Goal: Task Accomplishment & Management: Complete application form

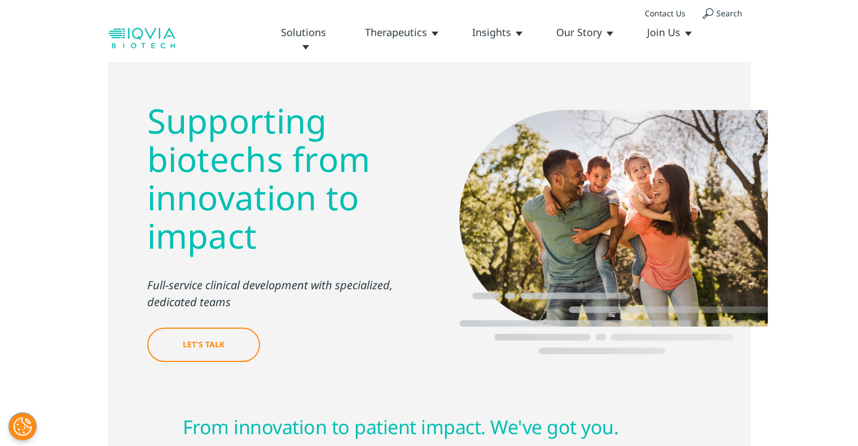
click at [0, 0] on link "Clinical Development" at bounding box center [0, 0] width 0 height 0
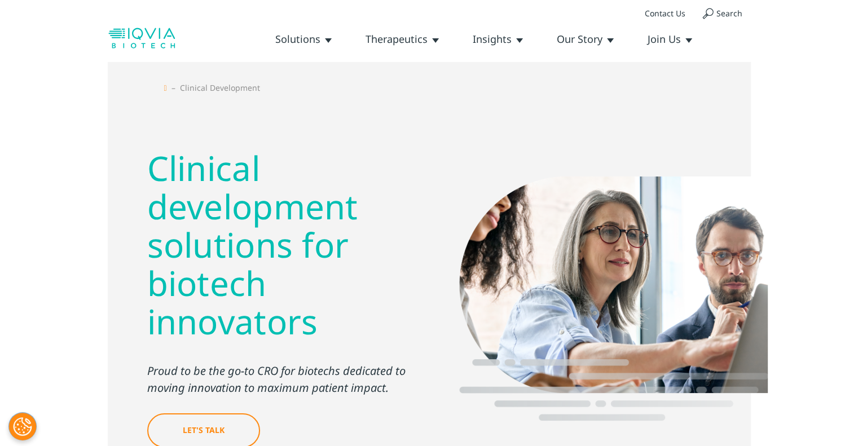
click at [0, 0] on link "Leadership Team" at bounding box center [0, 0] width 0 height 0
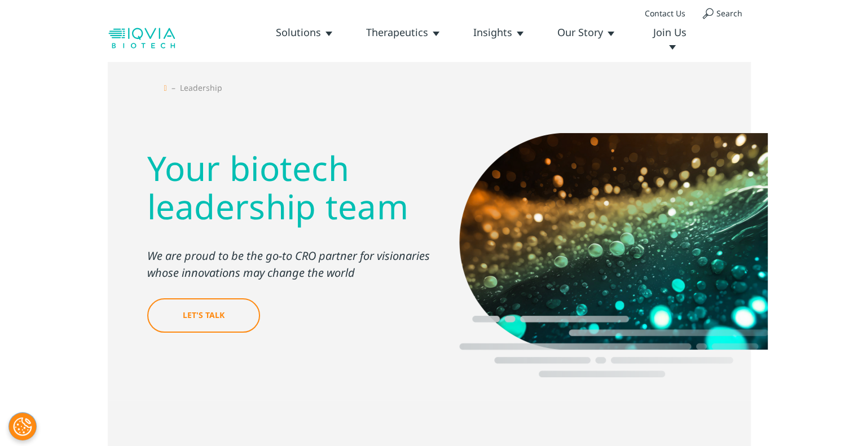
click at [0, 0] on link "Careers" at bounding box center [0, 0] width 0 height 0
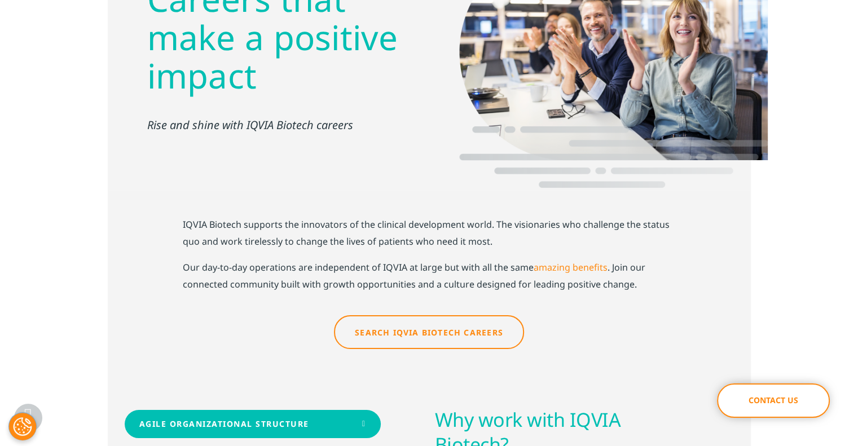
scroll to position [282, 0]
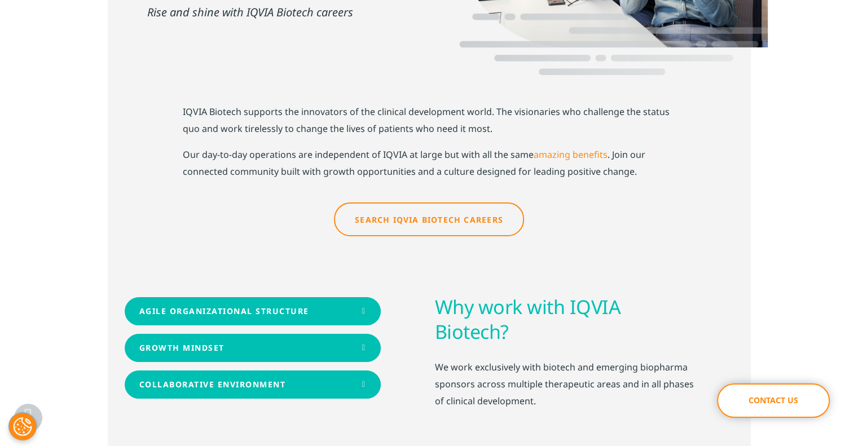
click at [411, 202] on link "Search IQVIA Biotech Careers" at bounding box center [429, 219] width 190 height 34
click at [477, 202] on link "Search IQVIA Biotech Careers" at bounding box center [429, 219] width 190 height 34
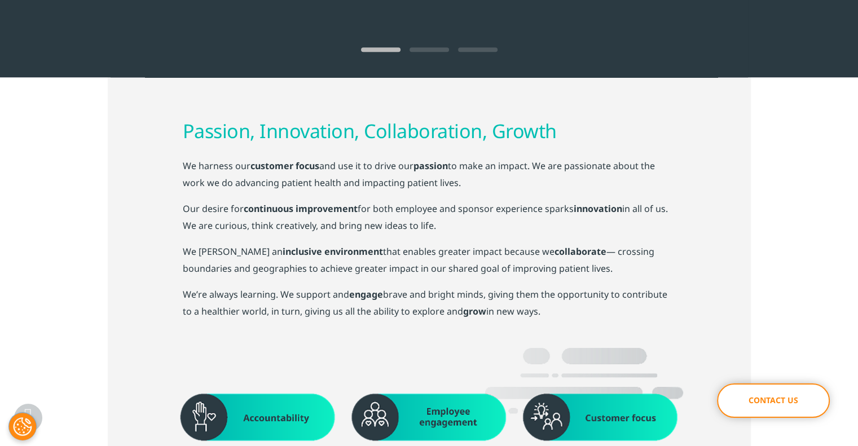
scroll to position [1241, 0]
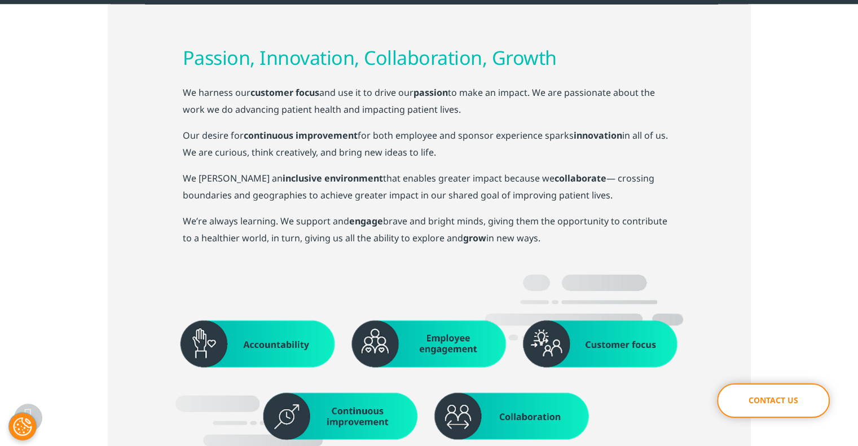
click at [775, 402] on link "Contact Us" at bounding box center [773, 401] width 113 height 34
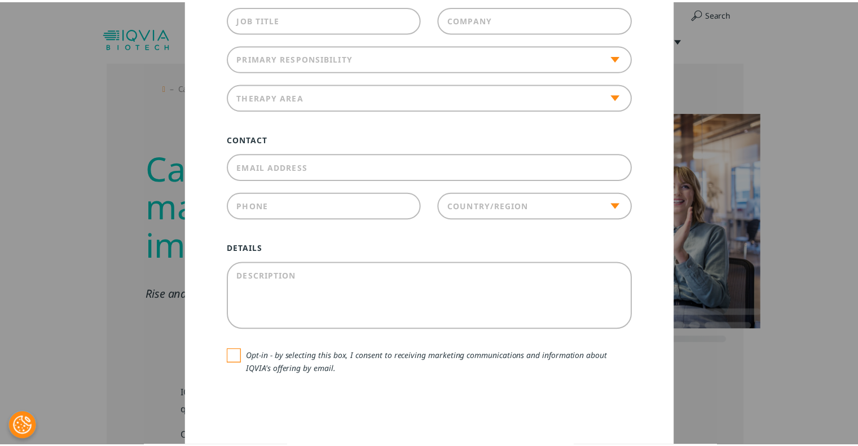
scroll to position [0, 0]
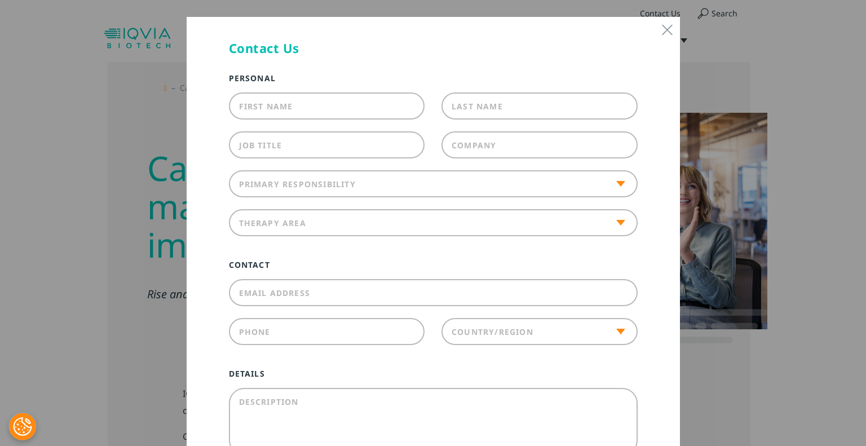
click at [662, 29] on div at bounding box center [667, 30] width 14 height 14
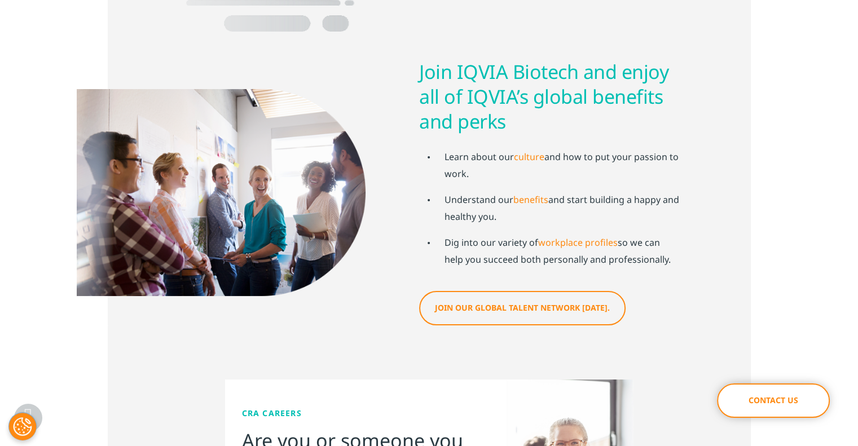
scroll to position [1748, 0]
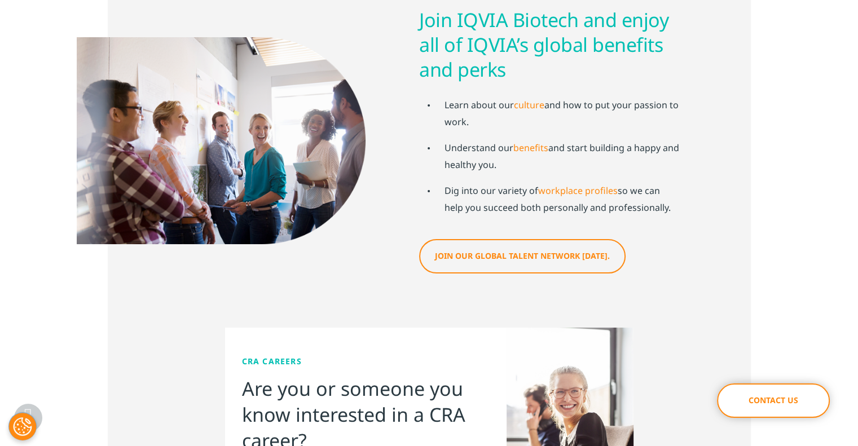
click at [569, 239] on link "Join our global talent network today." at bounding box center [522, 256] width 206 height 34
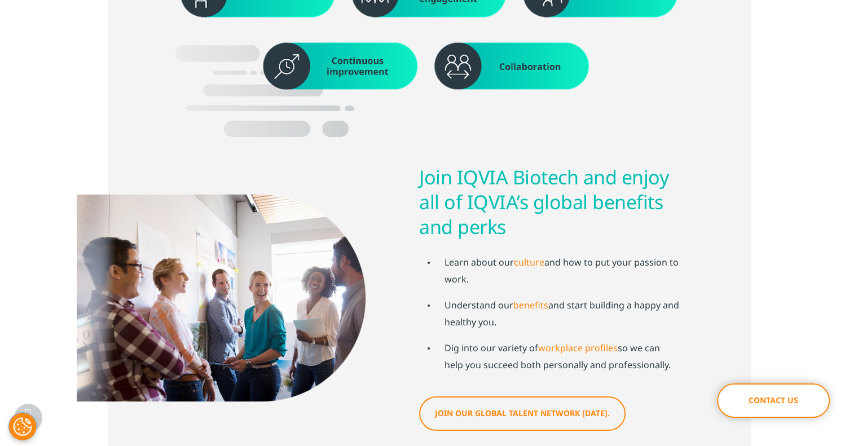
scroll to position [1491, 0]
